Goal: Transaction & Acquisition: Purchase product/service

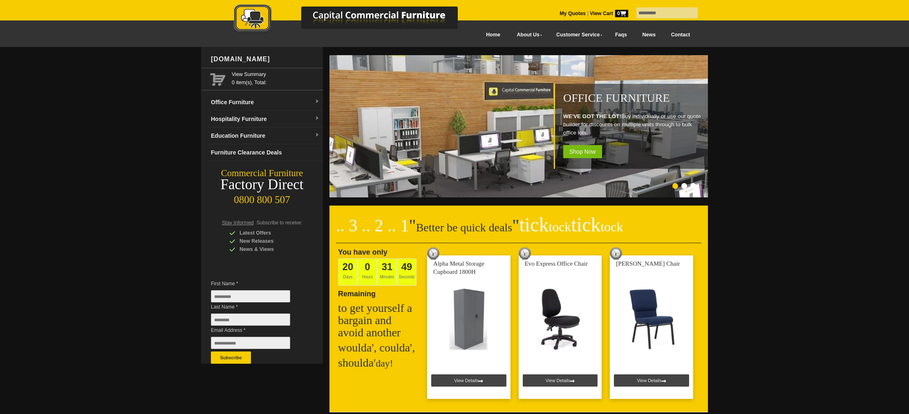
type input "*********"
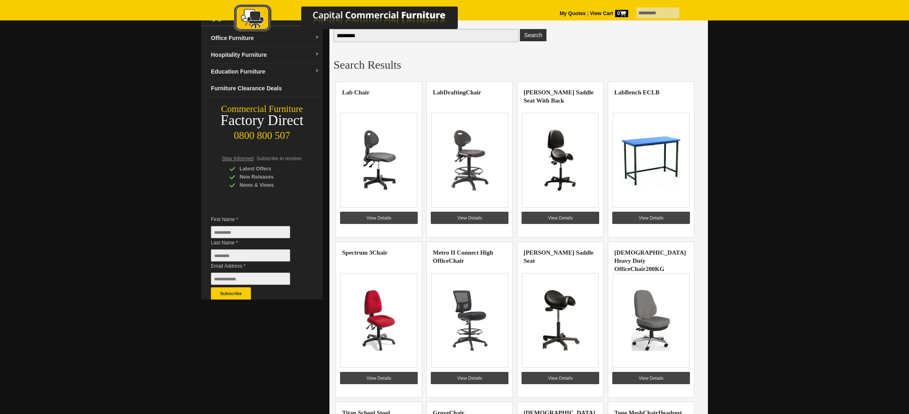
scroll to position [63, 0]
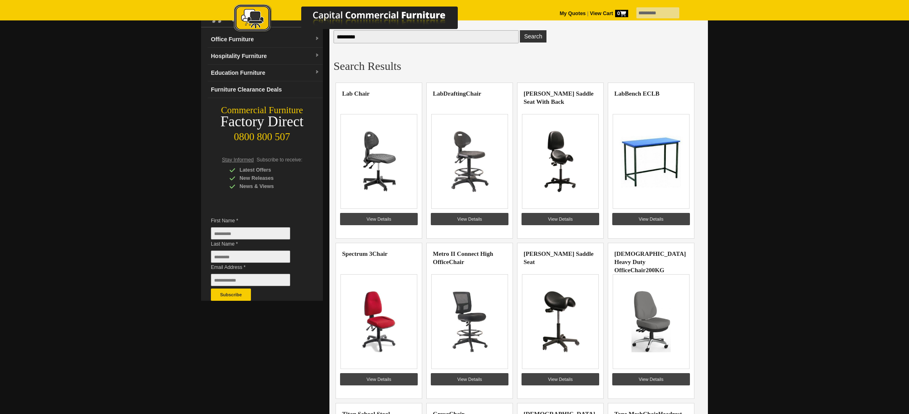
click at [473, 157] on img at bounding box center [469, 161] width 63 height 61
click at [468, 220] on link "View Details" at bounding box center [470, 219] width 78 height 12
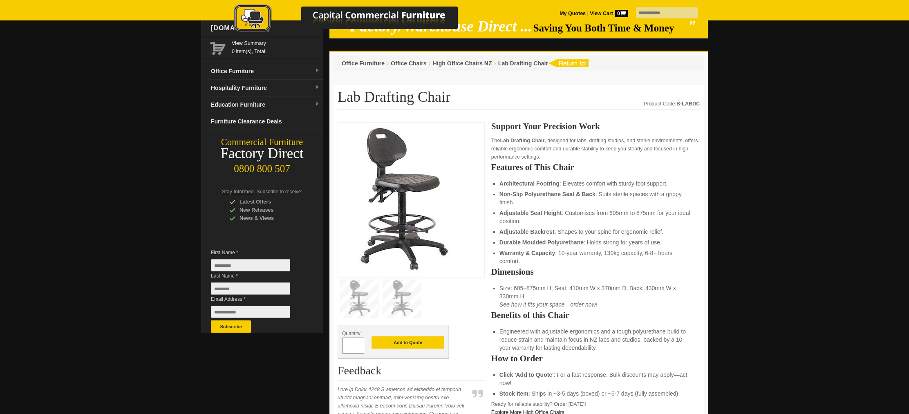
scroll to position [32, 0]
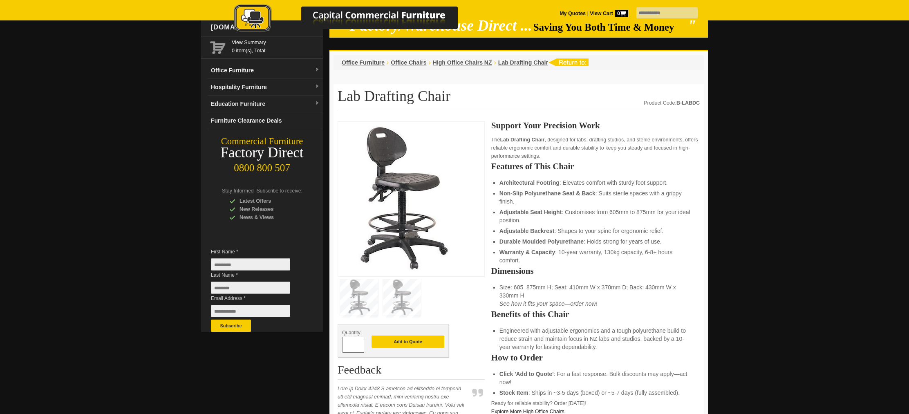
click at [397, 289] on img at bounding box center [402, 297] width 38 height 36
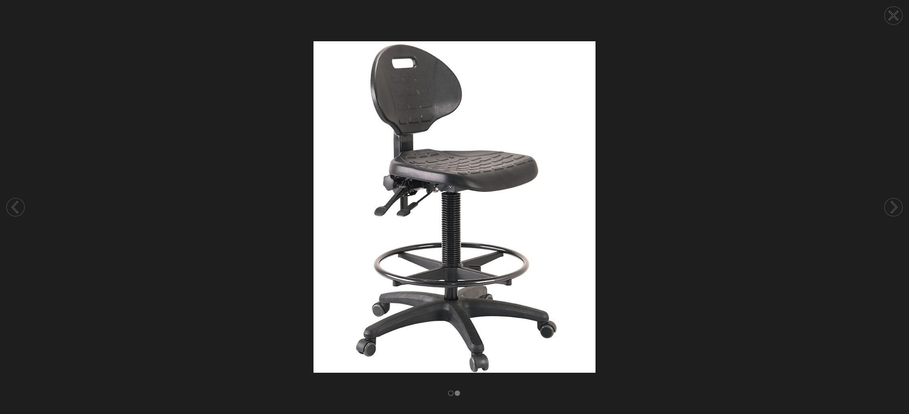
click at [892, 18] on circle at bounding box center [894, 16] width 18 height 18
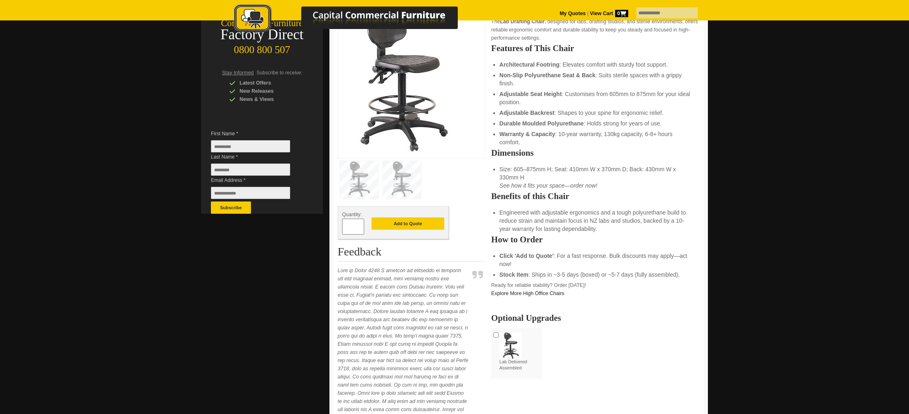
scroll to position [0, 0]
